Goal: Task Accomplishment & Management: Manage account settings

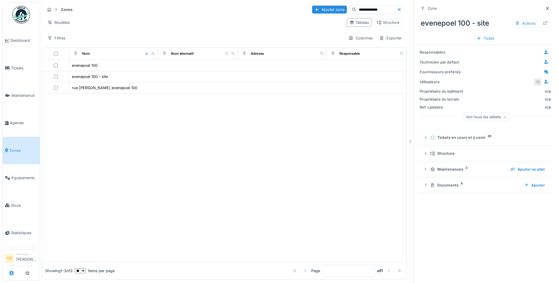
click at [11, 276] on link at bounding box center [11, 274] width 5 height 10
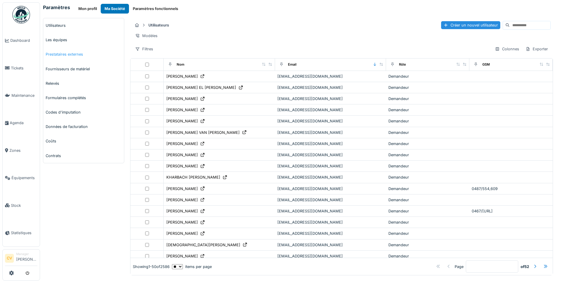
click at [87, 54] on link "Prestataires externes" at bounding box center [83, 54] width 81 height 14
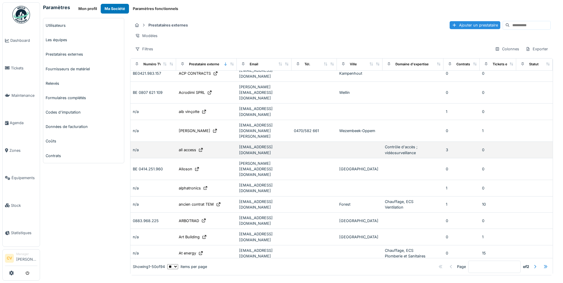
scroll to position [88, 0]
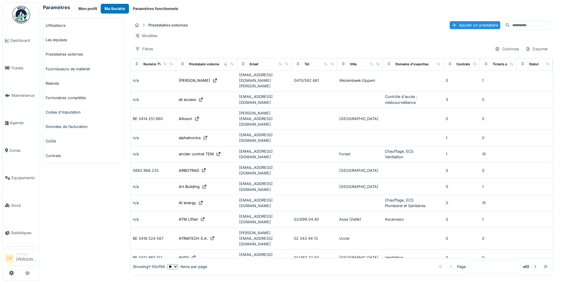
click at [179, 271] on div "Awesse" at bounding box center [186, 274] width 14 height 6
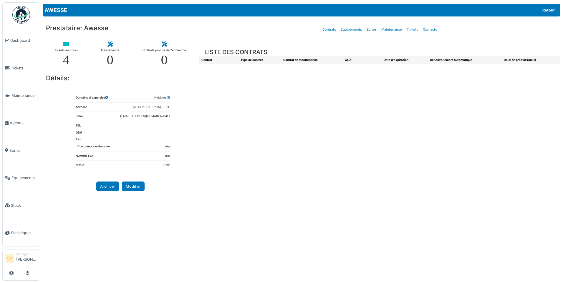
click at [408, 34] on link "Tickets" at bounding box center [412, 30] width 16 height 14
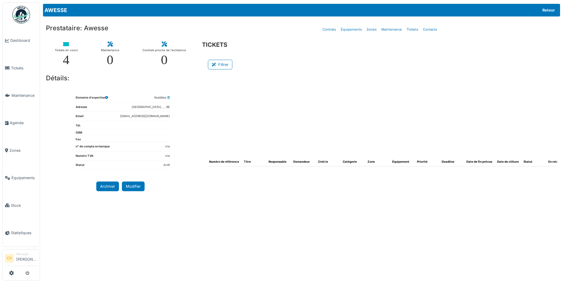
select select "***"
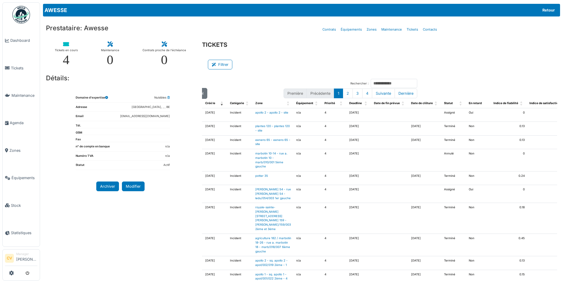
scroll to position [0, 141]
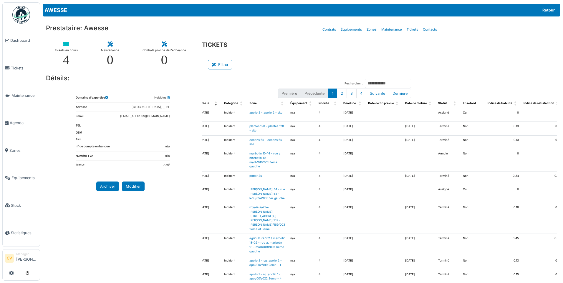
click at [563, 116] on div "detail" at bounding box center [572, 114] width 9 height 5
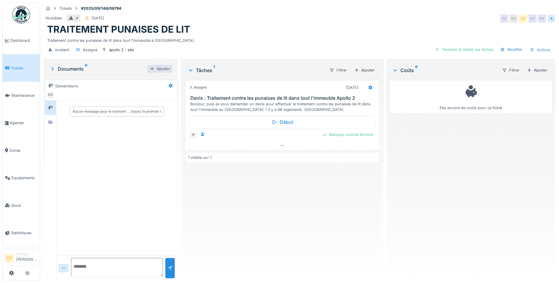
click at [159, 69] on div "Ajouter" at bounding box center [159, 69] width 25 height 8
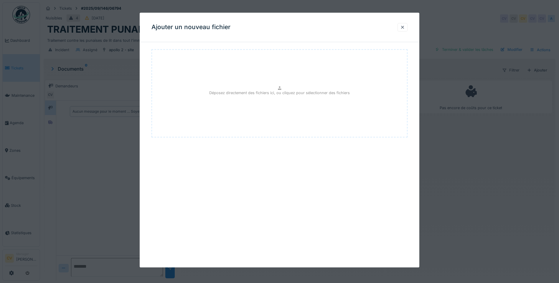
click at [314, 86] on div "Déposez directement des fichiers ici, ou cliquez pour sélectionner des fichiers" at bounding box center [279, 93] width 256 height 88
type input "**********"
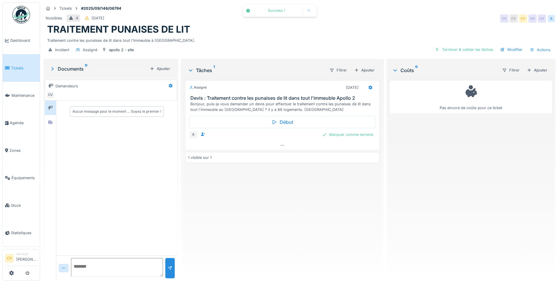
click at [62, 67] on div "Documents 0" at bounding box center [98, 68] width 98 height 7
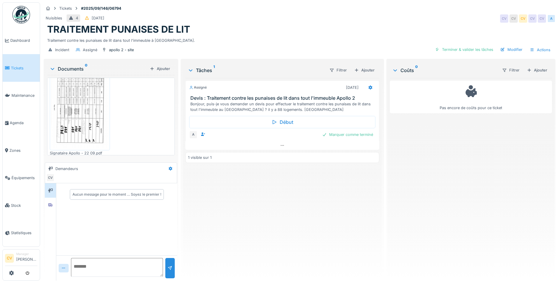
scroll to position [17, 0]
click at [72, 101] on img at bounding box center [79, 107] width 57 height 81
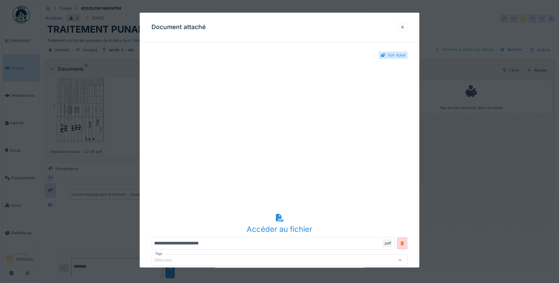
click at [403, 27] on div at bounding box center [402, 27] width 5 height 6
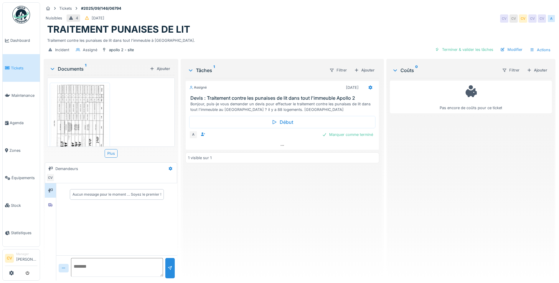
drag, startPoint x: 55, startPoint y: 59, endPoint x: 76, endPoint y: 62, distance: 21.1
click at [55, 59] on div "Documents 1 Ajouter Signataire Apollo - 22 09.pdf Plus Demandeurs CV Aucun mess…" at bounding box center [111, 170] width 135 height 223
click at [156, 68] on div "Ajouter" at bounding box center [159, 69] width 25 height 8
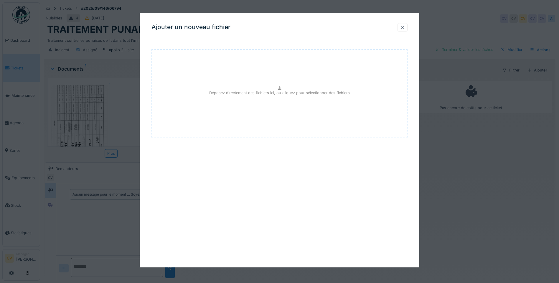
click at [279, 94] on p "Déposez directement des fichiers ici, ou cliquez pour sélectionner des fichiers" at bounding box center [279, 93] width 140 height 6
click at [304, 95] on p "Déposez directement des fichiers ici, ou cliquez pour sélectionner des fichiers" at bounding box center [279, 93] width 140 height 6
type input "**********"
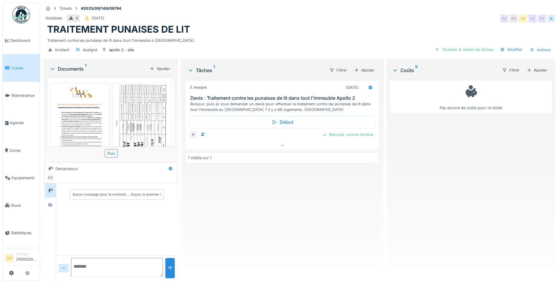
click at [14, 13] on img at bounding box center [21, 15] width 18 height 18
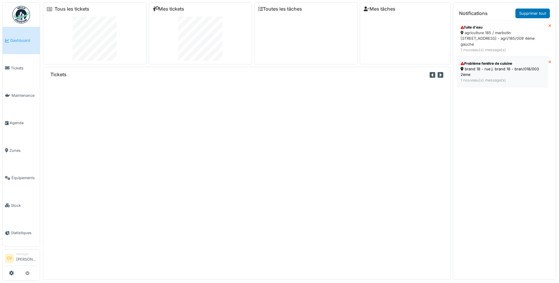
click at [474, 83] on div "Problème fenêtre de cuisine brand 18 - rue j. brand 18 - bran/018/003 2ème 1 no…" at bounding box center [502, 71] width 87 height 25
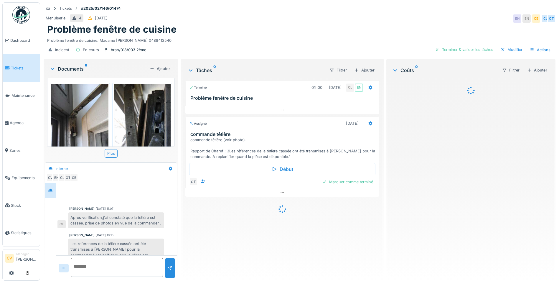
scroll to position [55, 0]
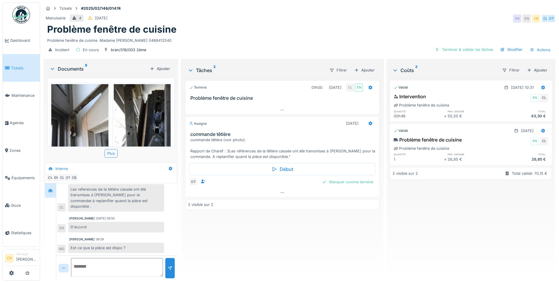
click at [25, 20] on img at bounding box center [21, 15] width 18 height 18
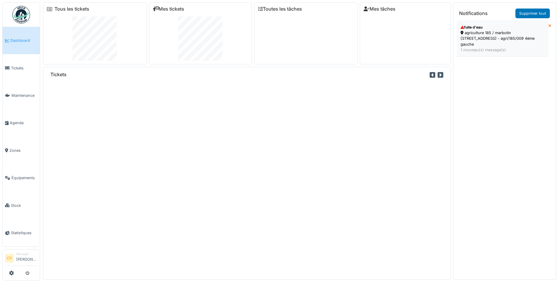
click at [483, 38] on div "agriculture 185 / marbotin [STREET_ADDRESS] - agri/185/009 4ème gauche" at bounding box center [502, 38] width 84 height 17
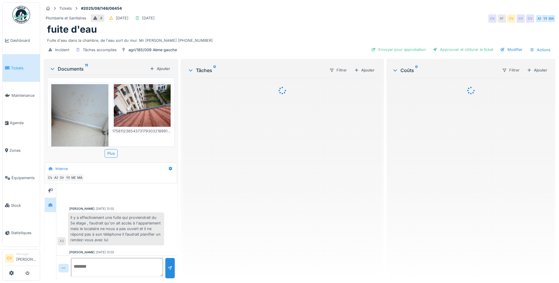
scroll to position [142, 0]
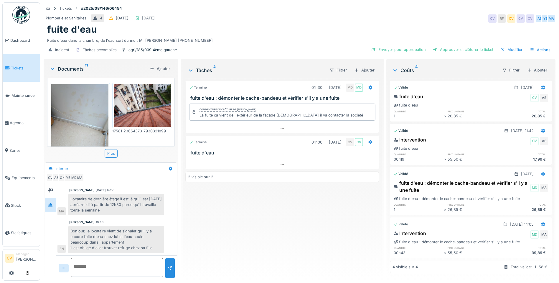
click at [62, 69] on div "Documents 11" at bounding box center [98, 68] width 98 height 7
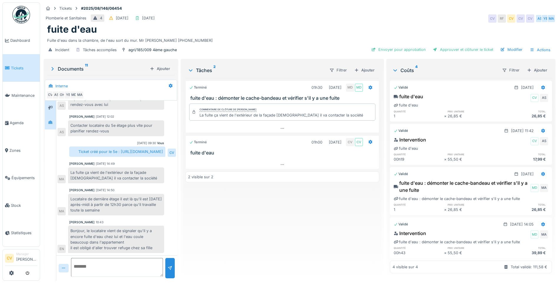
click at [49, 113] on div at bounding box center [50, 108] width 11 height 14
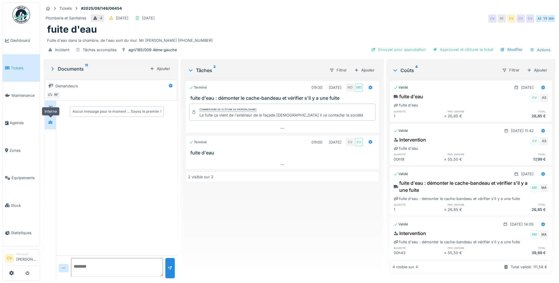
click at [49, 120] on div at bounding box center [50, 123] width 5 height 6
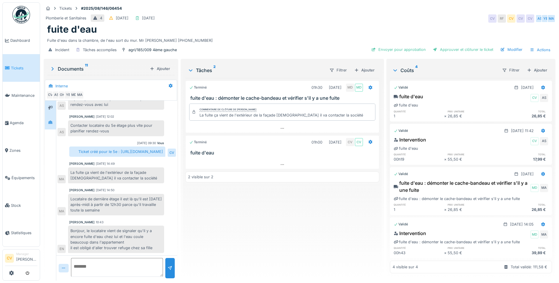
click at [50, 113] on div at bounding box center [50, 108] width 11 height 14
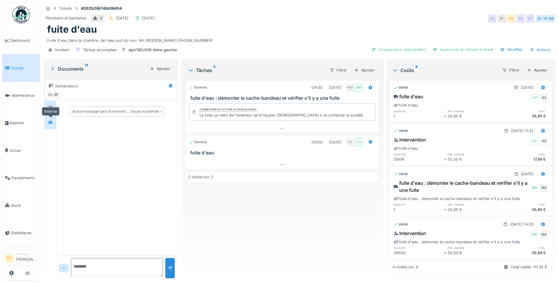
click at [48, 119] on div at bounding box center [50, 122] width 9 height 7
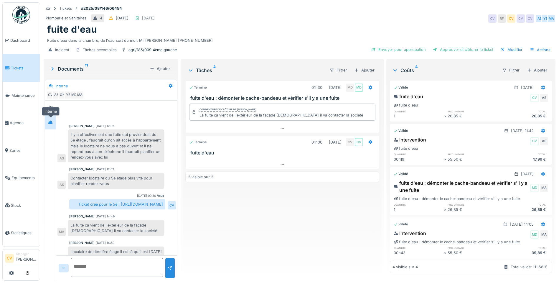
scroll to position [59, 0]
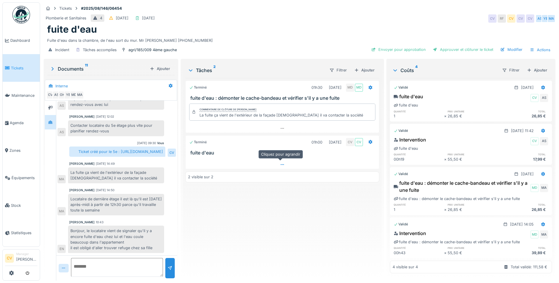
click at [287, 163] on div at bounding box center [282, 164] width 193 height 9
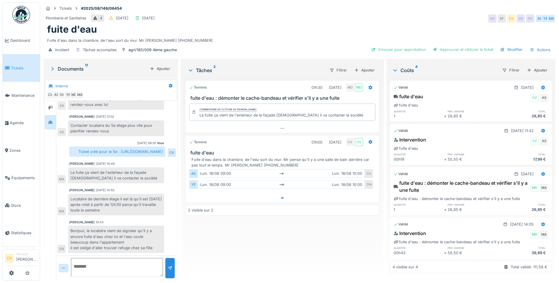
scroll to position [4, 0]
drag, startPoint x: 251, startPoint y: 235, endPoint x: 234, endPoint y: 245, distance: 20.9
click at [251, 235] on div "Terminé 01h30 17/09/2025 MD MD fuite d'eau : démonter le cache-bandeau et vérif…" at bounding box center [282, 177] width 194 height 198
click at [514, 46] on div "Modifier" at bounding box center [511, 50] width 27 height 8
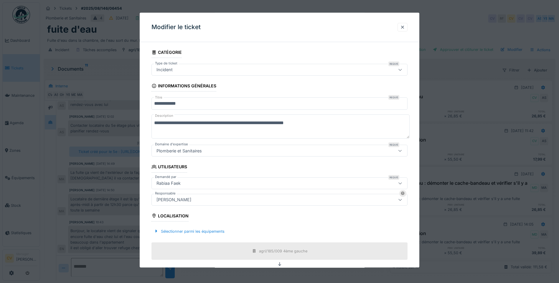
click at [223, 204] on div "[PERSON_NAME]" at bounding box center [279, 200] width 256 height 12
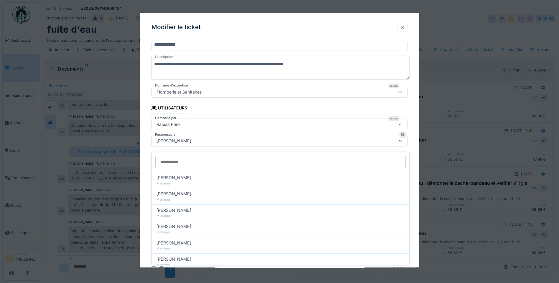
scroll to position [60, 0]
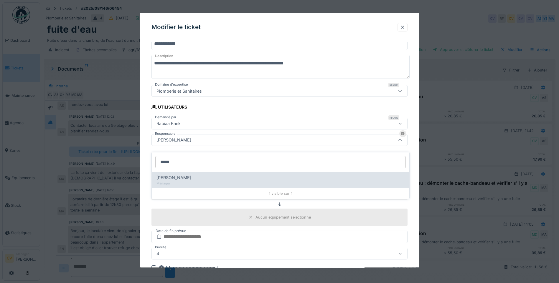
type input "*****"
click at [223, 176] on div "Emmanuelle Ndomandji" at bounding box center [280, 178] width 248 height 6
type input "*****"
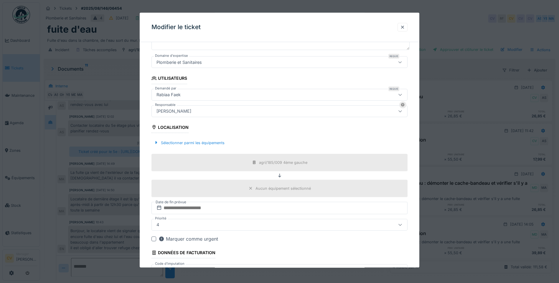
scroll to position [131, 0]
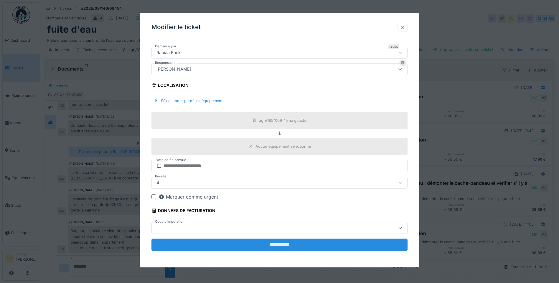
click at [226, 241] on input "**********" at bounding box center [279, 245] width 256 height 12
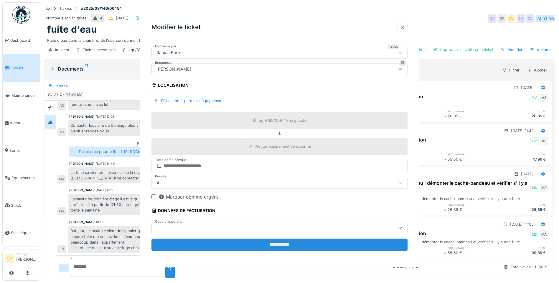
scroll to position [0, 0]
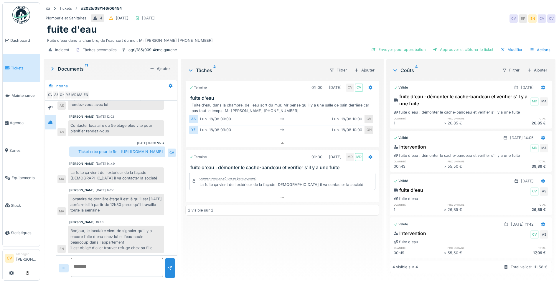
click at [23, 21] on img at bounding box center [21, 15] width 18 height 18
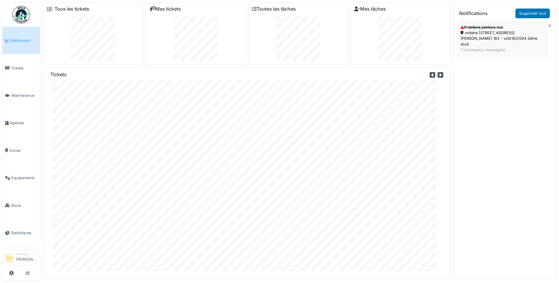
click at [486, 47] on div "1 nouveau(x) message(s)" at bounding box center [502, 50] width 84 height 6
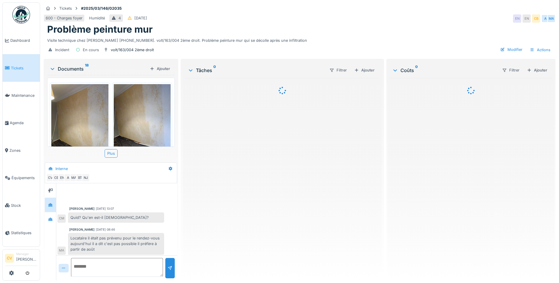
scroll to position [44, 0]
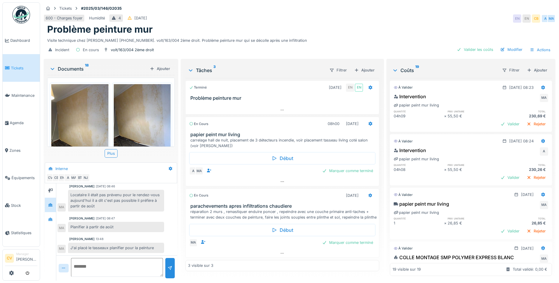
click at [15, 13] on img at bounding box center [21, 15] width 18 height 18
